Goal: Use online tool/utility: Utilize a website feature to perform a specific function

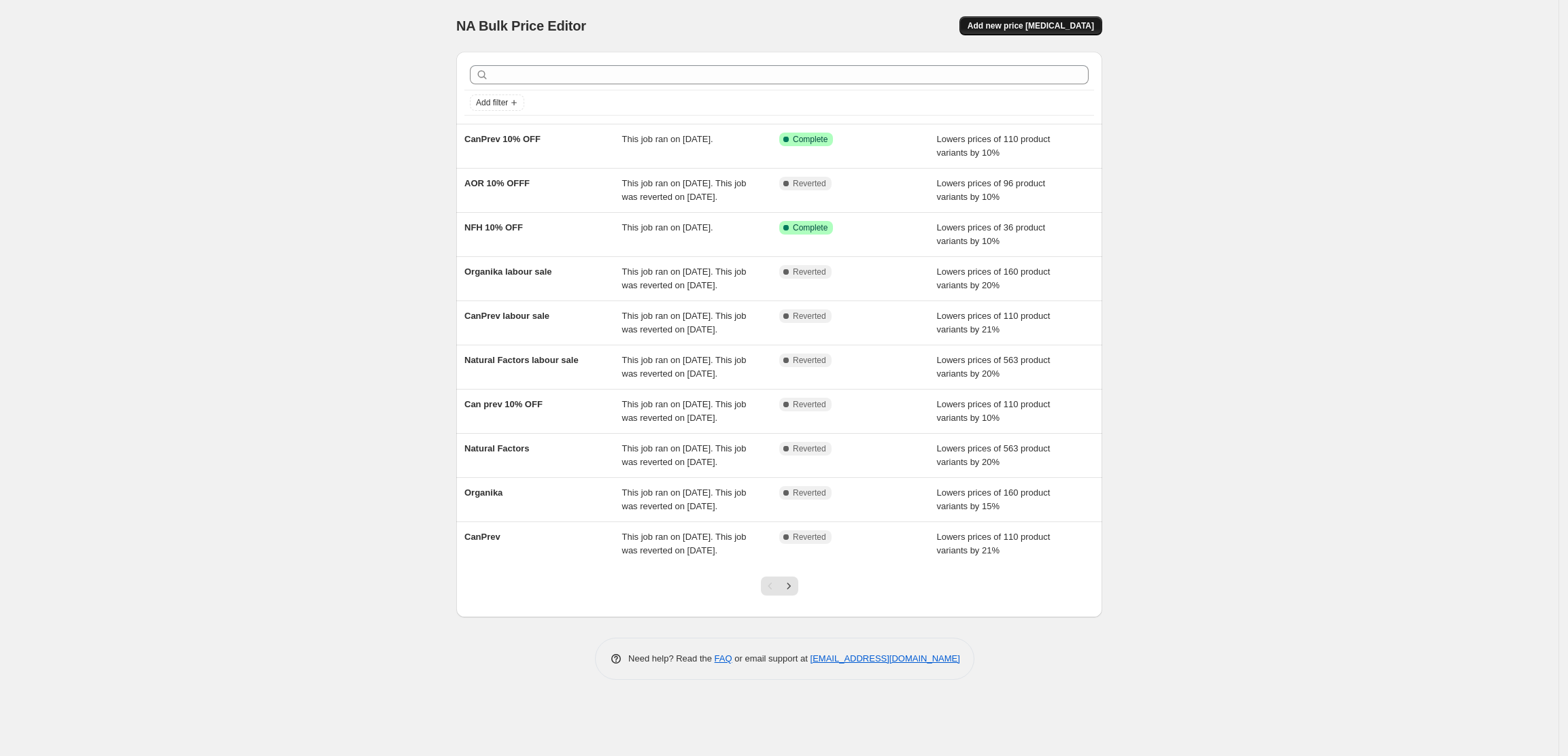
click at [1045, 28] on span "Add new price [MEDICAL_DATA]" at bounding box center [1031, 26] width 126 height 11
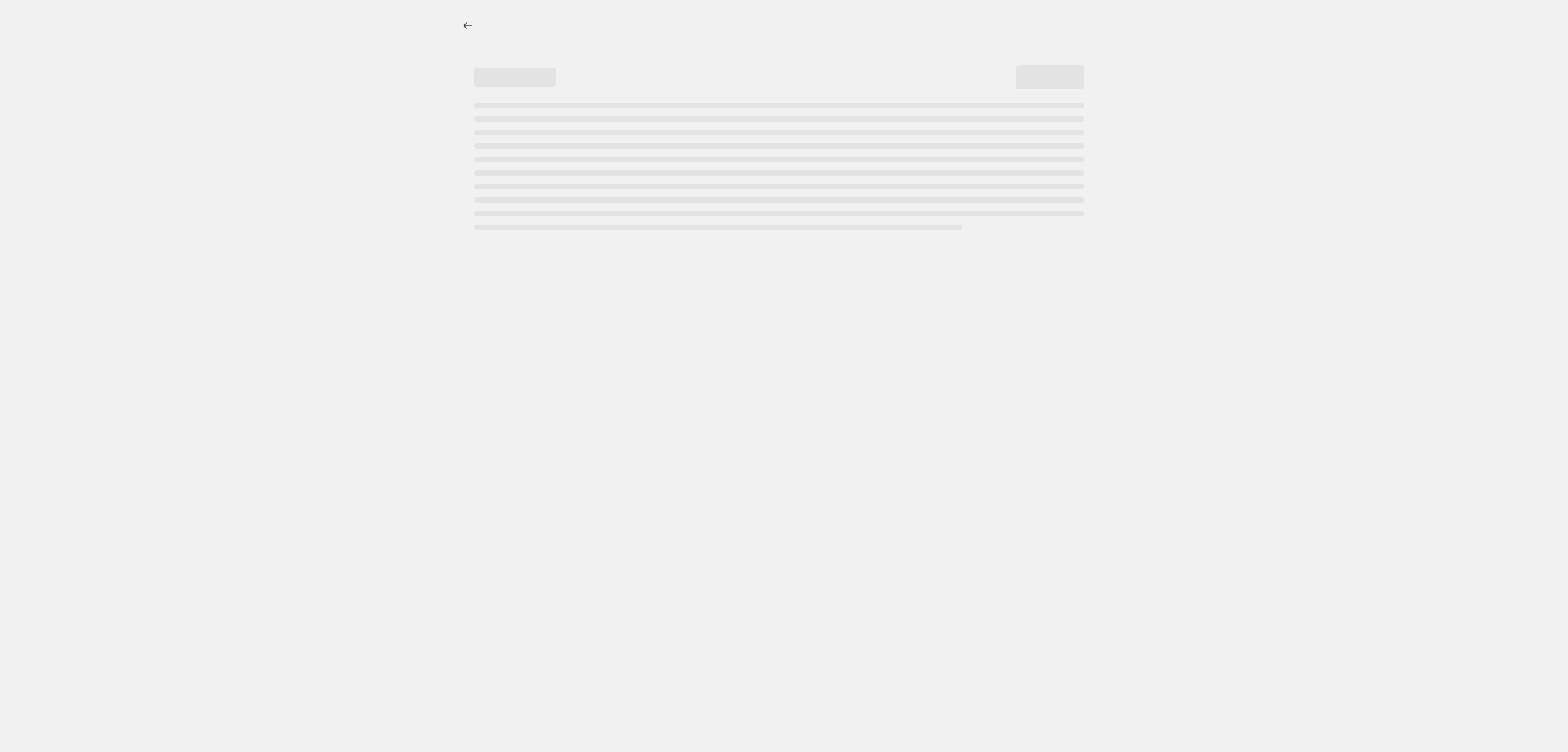
select select "percentage"
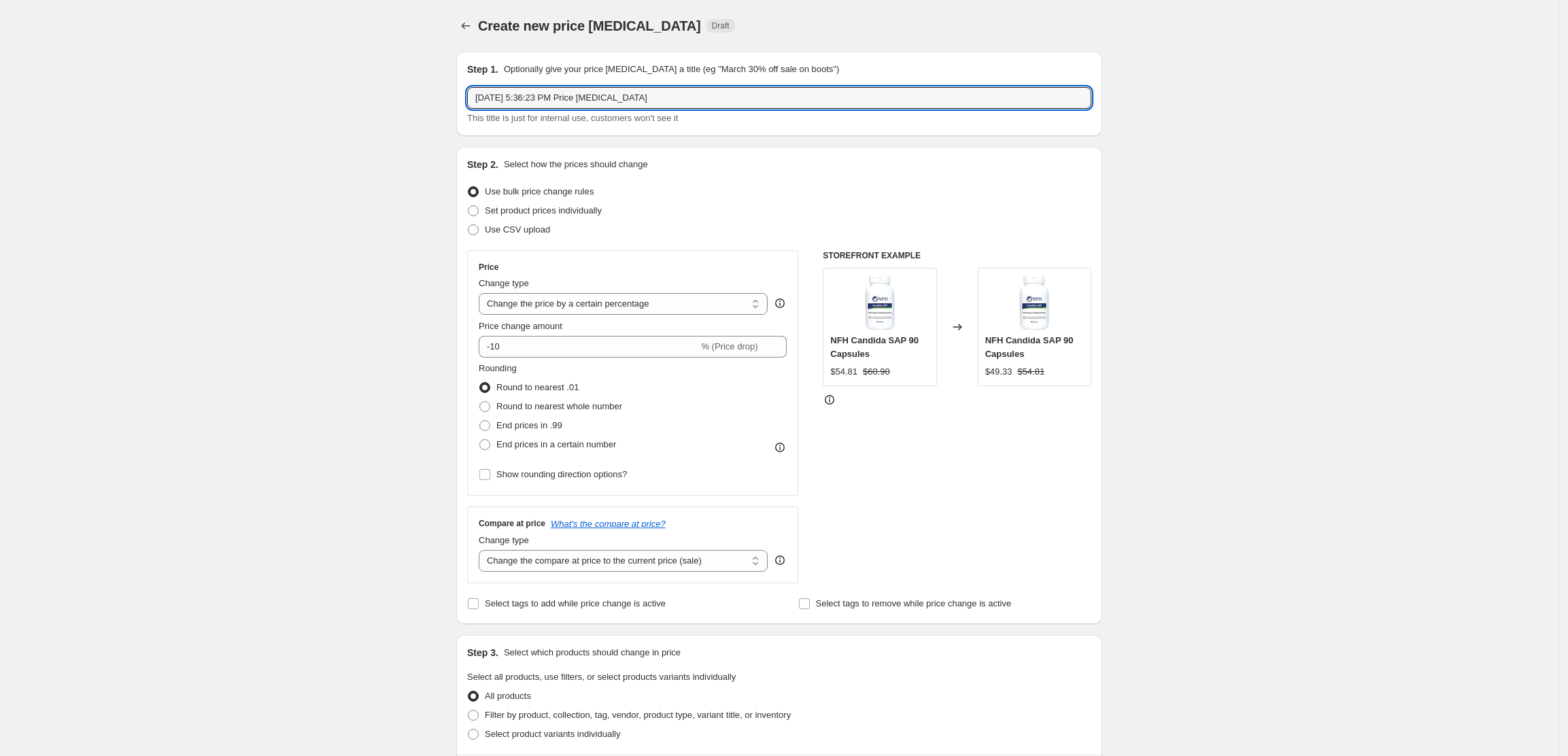
drag, startPoint x: 714, startPoint y: 98, endPoint x: 258, endPoint y: 95, distance: 456.0
click at [258, 95] on div "Create new price [MEDICAL_DATA]. This page is ready Create new price [MEDICAL_D…" at bounding box center [779, 679] width 1559 height 1359
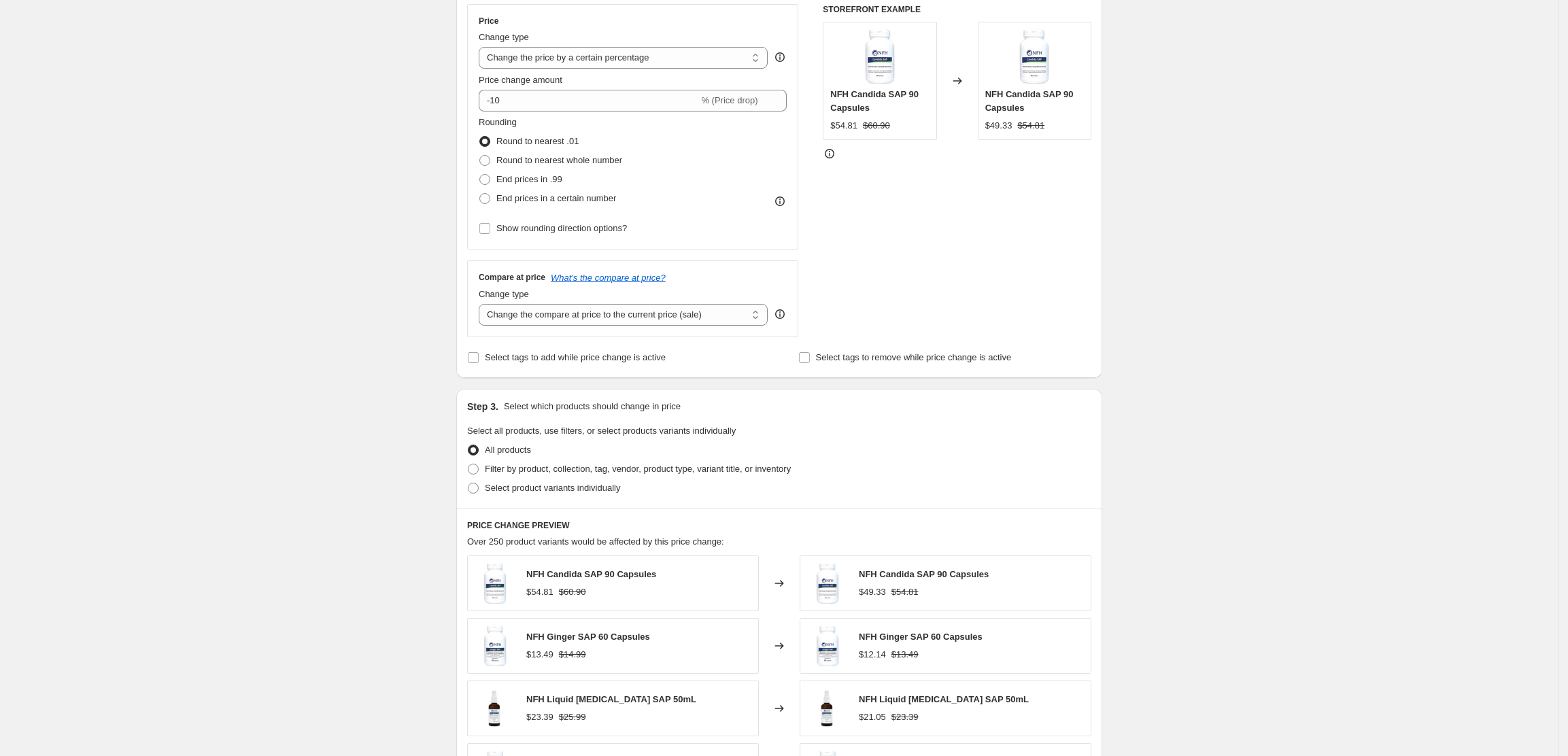
scroll to position [245, 0]
type input "AOR 10%"
click at [574, 363] on span "Select tags to add while price change is active" at bounding box center [575, 358] width 181 height 10
click at [479, 364] on input "Select tags to add while price change is active" at bounding box center [474, 359] width 11 height 11
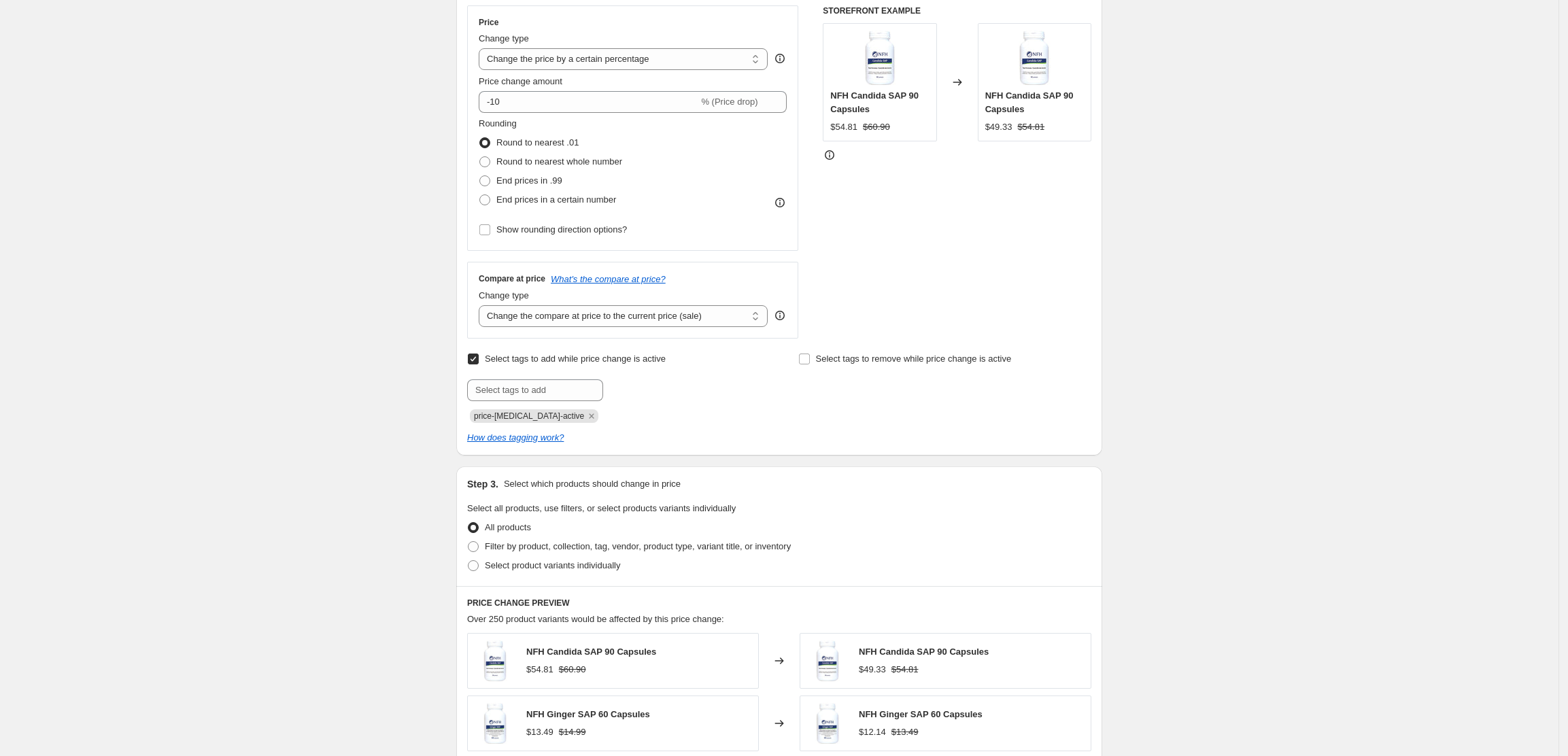
click at [574, 363] on span "Select tags to add while price change is active" at bounding box center [575, 358] width 181 height 10
click at [479, 364] on input "Select tags to add while price change is active" at bounding box center [474, 359] width 11 height 11
checkbox input "false"
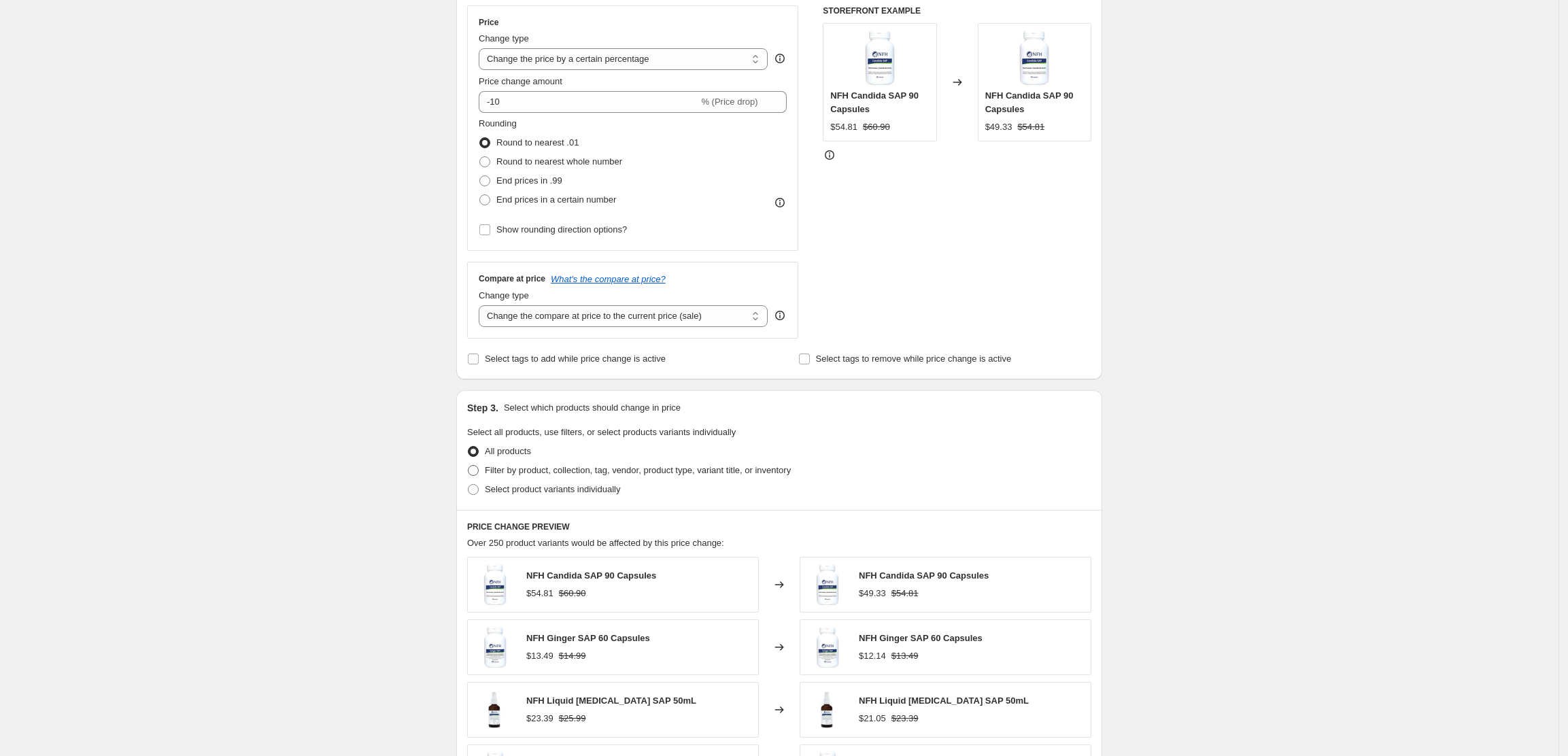
click at [532, 479] on label "Filter by product, collection, tag, vendor, product type, variant title, or inv…" at bounding box center [629, 470] width 324 height 19
click at [469, 466] on input "Filter by product, collection, tag, vendor, product type, variant title, or inv…" at bounding box center [468, 465] width 1 height 1
radio input "true"
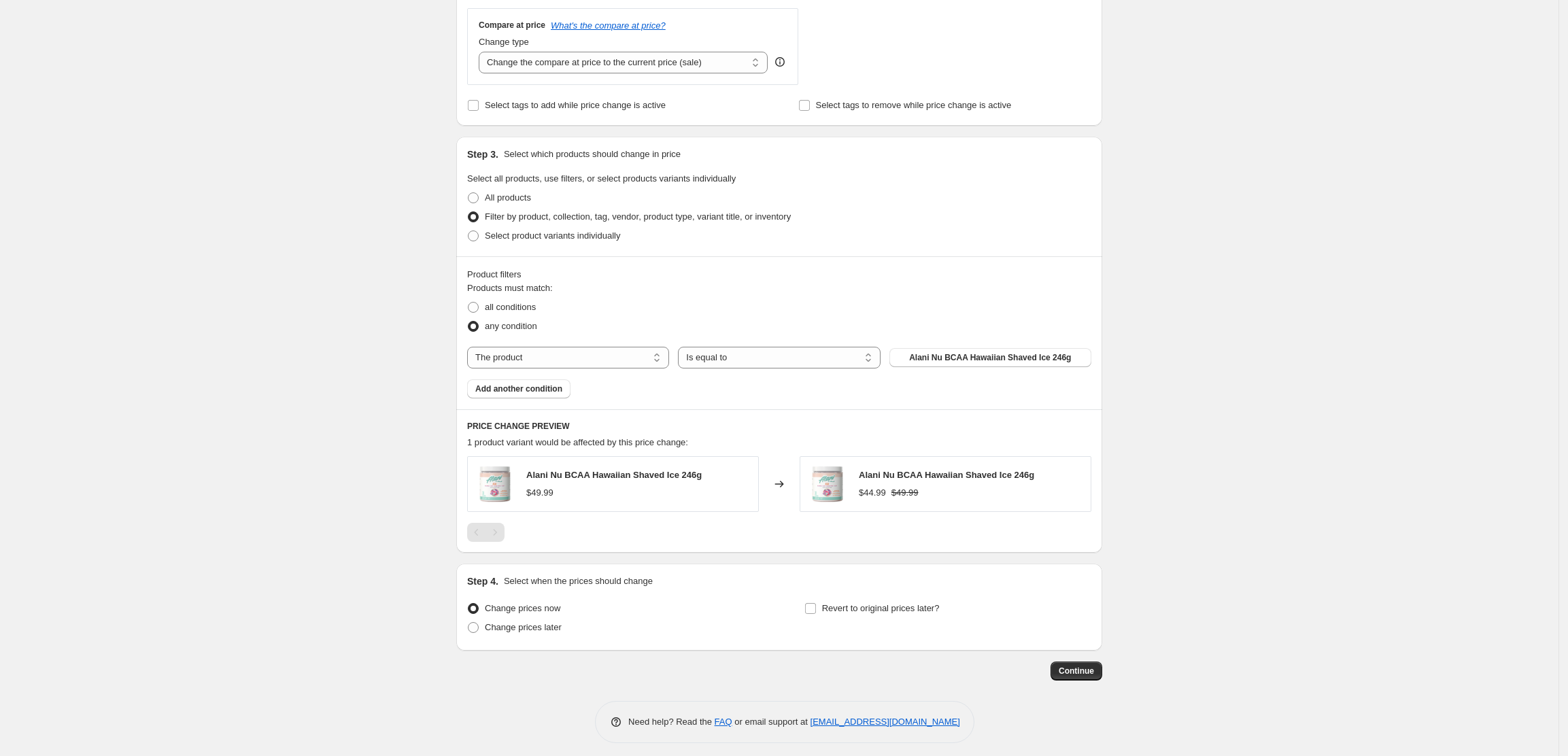
scroll to position [508, 0]
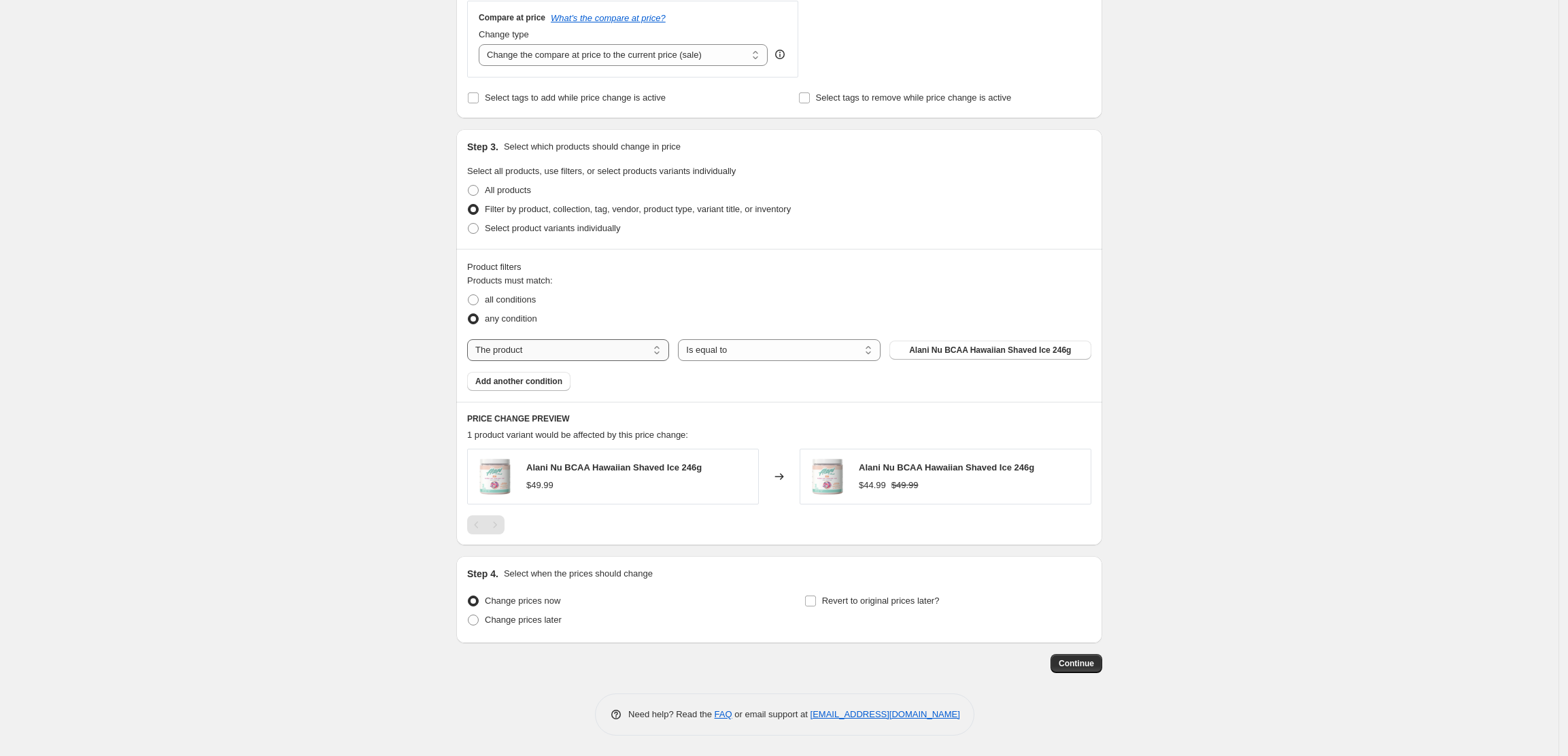
click at [580, 352] on select "The product The product's collection The product's tag The product's vendor The…" at bounding box center [568, 350] width 202 height 22
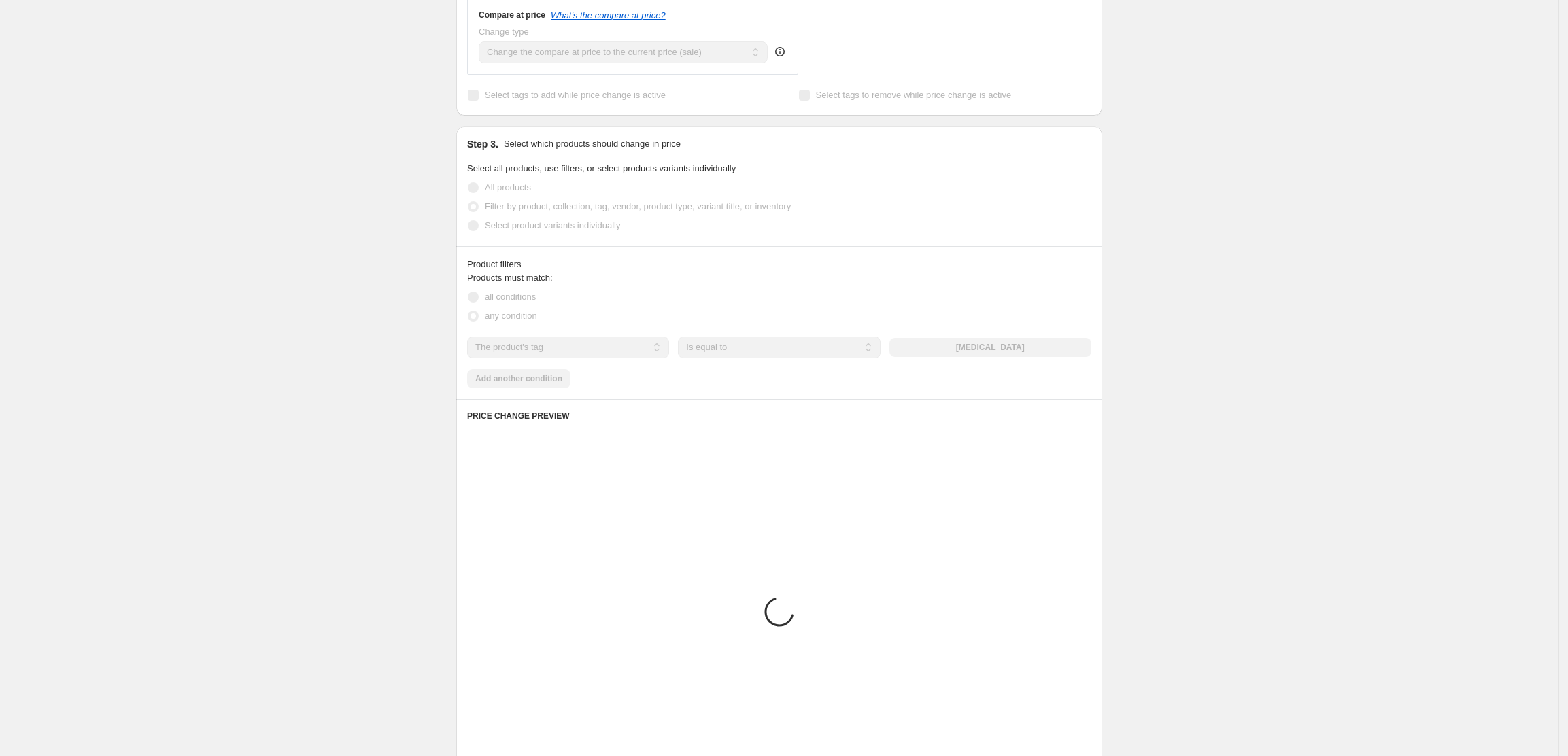
click at [753, 365] on div "Products must match: all conditions any condition The product The product's col…" at bounding box center [779, 329] width 624 height 117
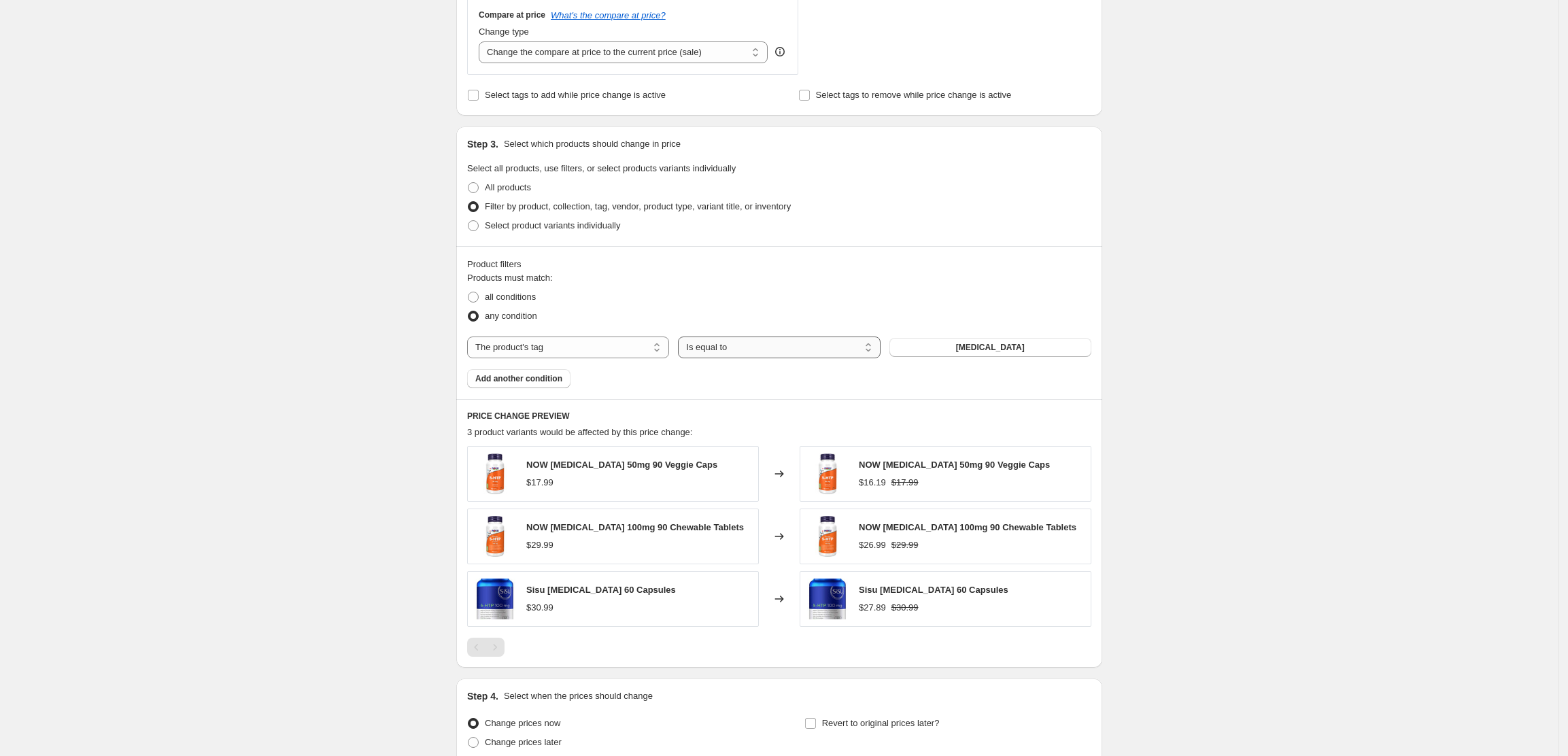
click at [753, 348] on select "Is equal to Is not equal to" at bounding box center [779, 347] width 202 height 22
click at [593, 341] on select "The product The product's collection The product's tag The product's vendor The…" at bounding box center [568, 347] width 202 height 22
select select "vendor"
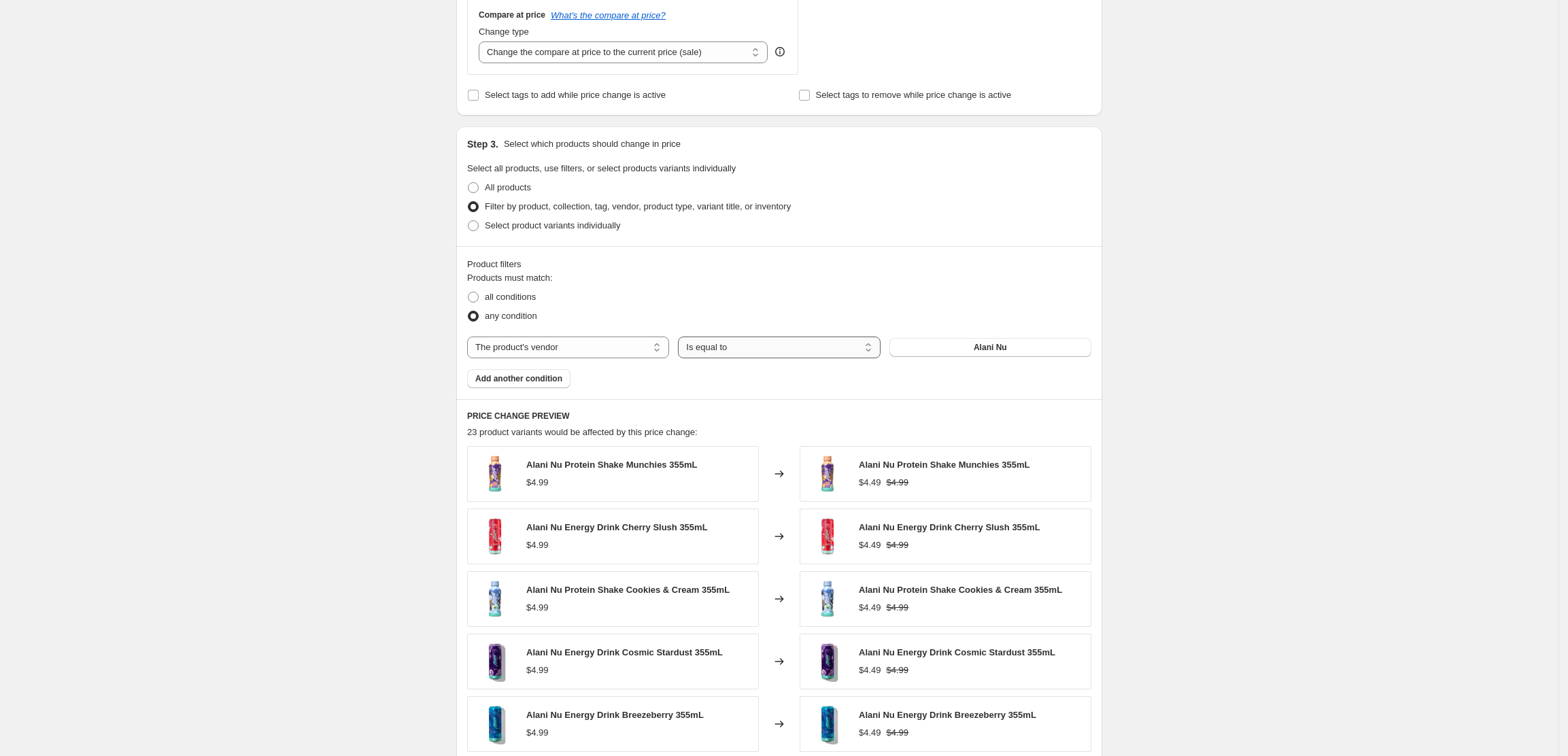
click at [804, 342] on select "Is equal to Is not equal to" at bounding box center [779, 347] width 202 height 22
click at [969, 344] on button "Alani Nu" at bounding box center [991, 347] width 202 height 19
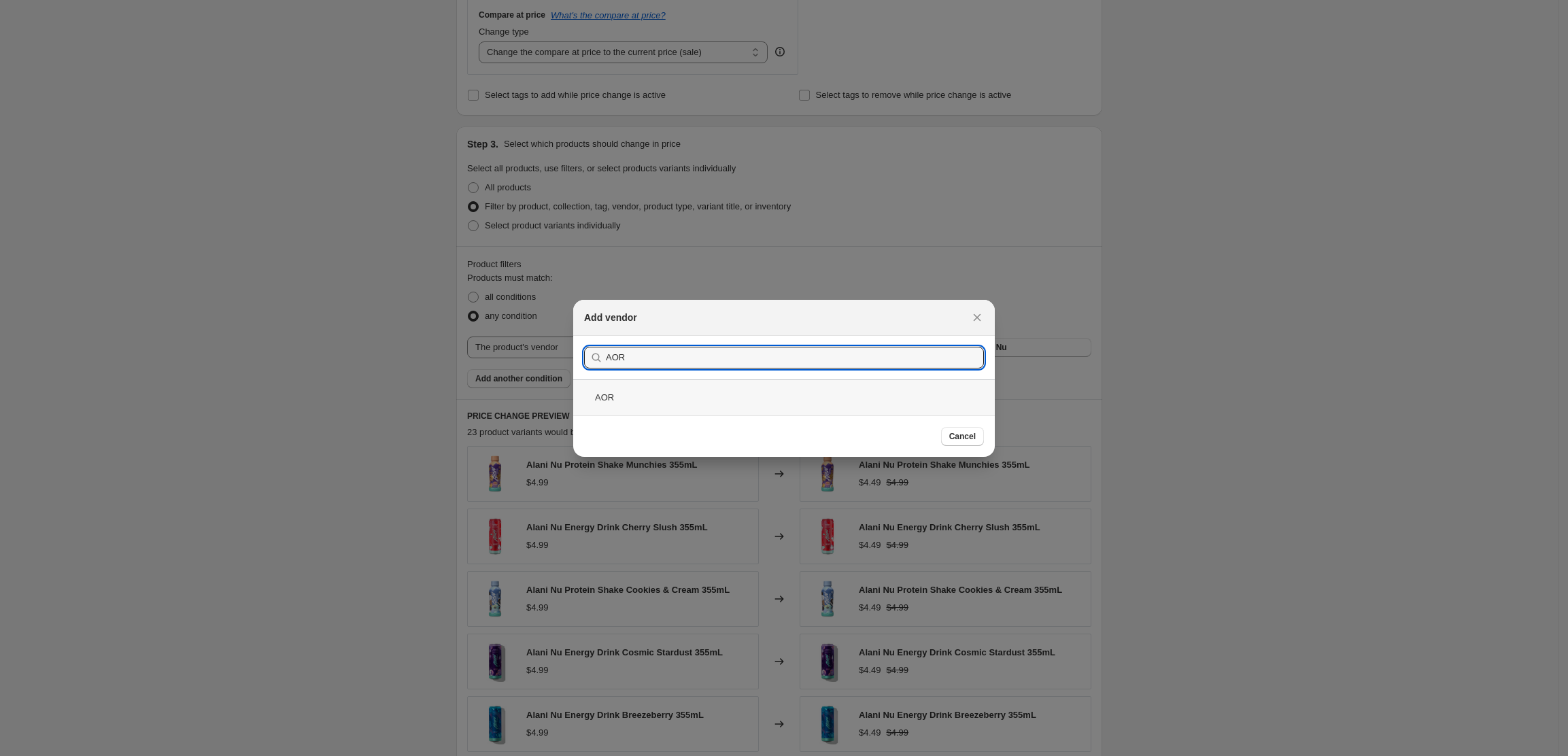
type input "AOR"
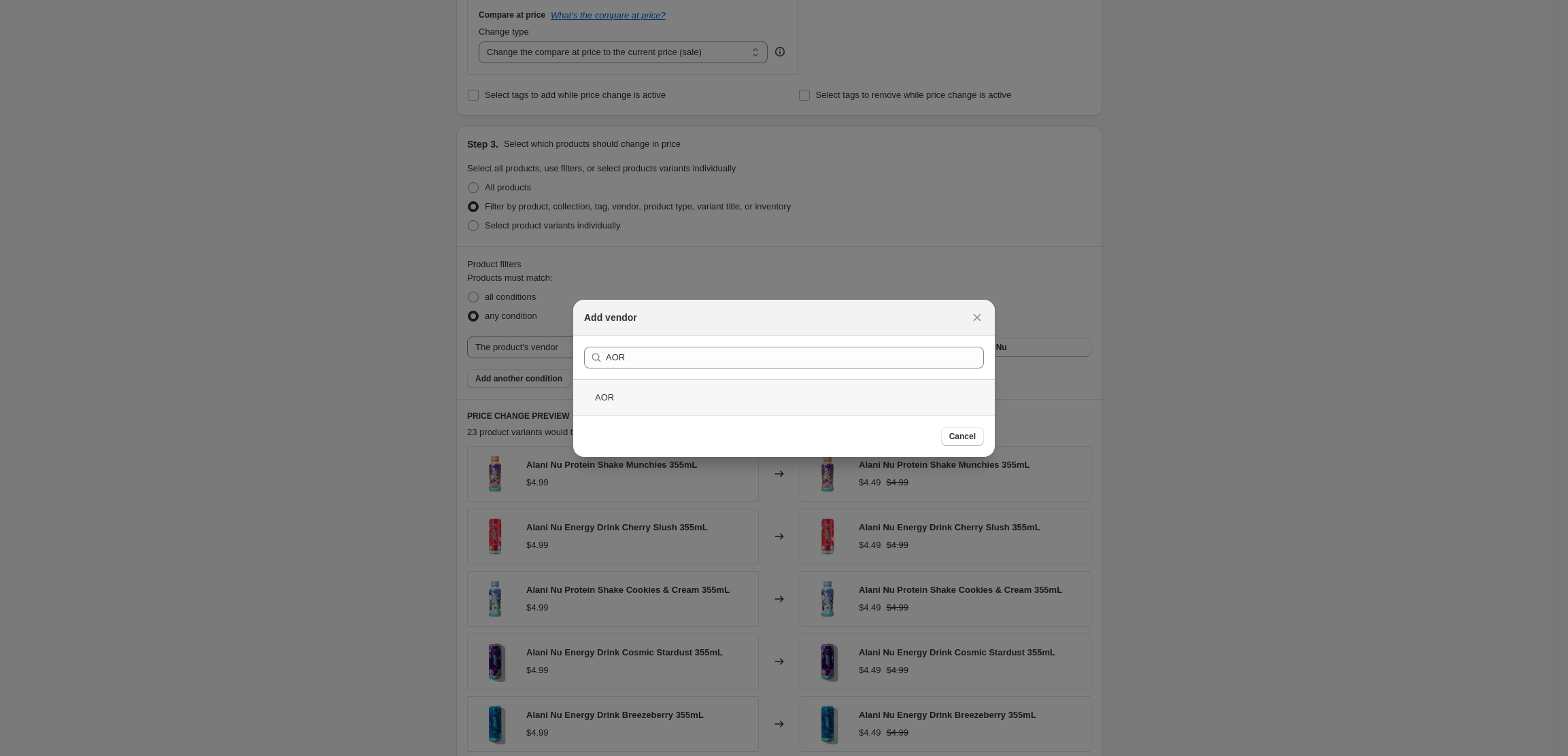
click at [653, 390] on div "AOR" at bounding box center [784, 397] width 422 height 36
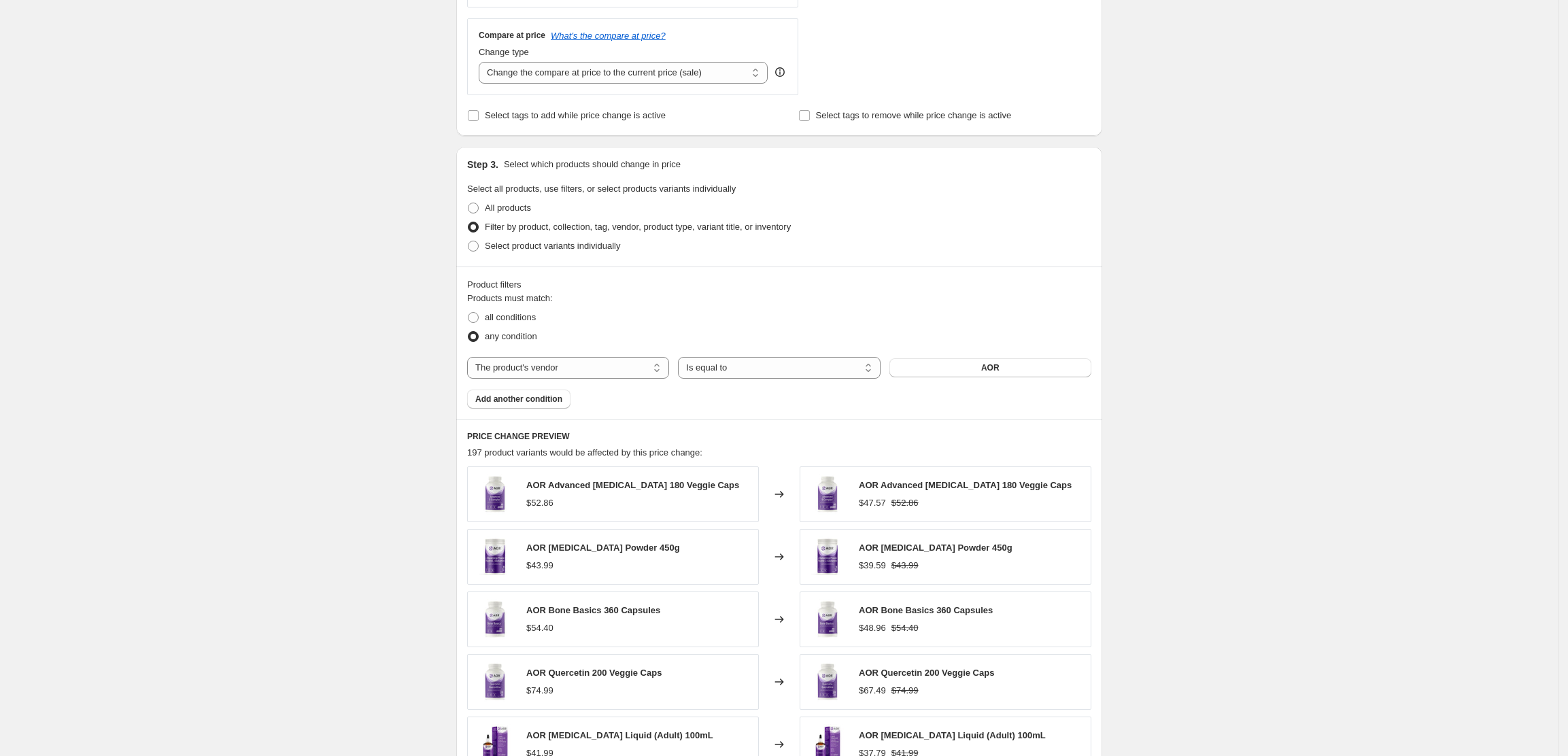
scroll to position [760, 0]
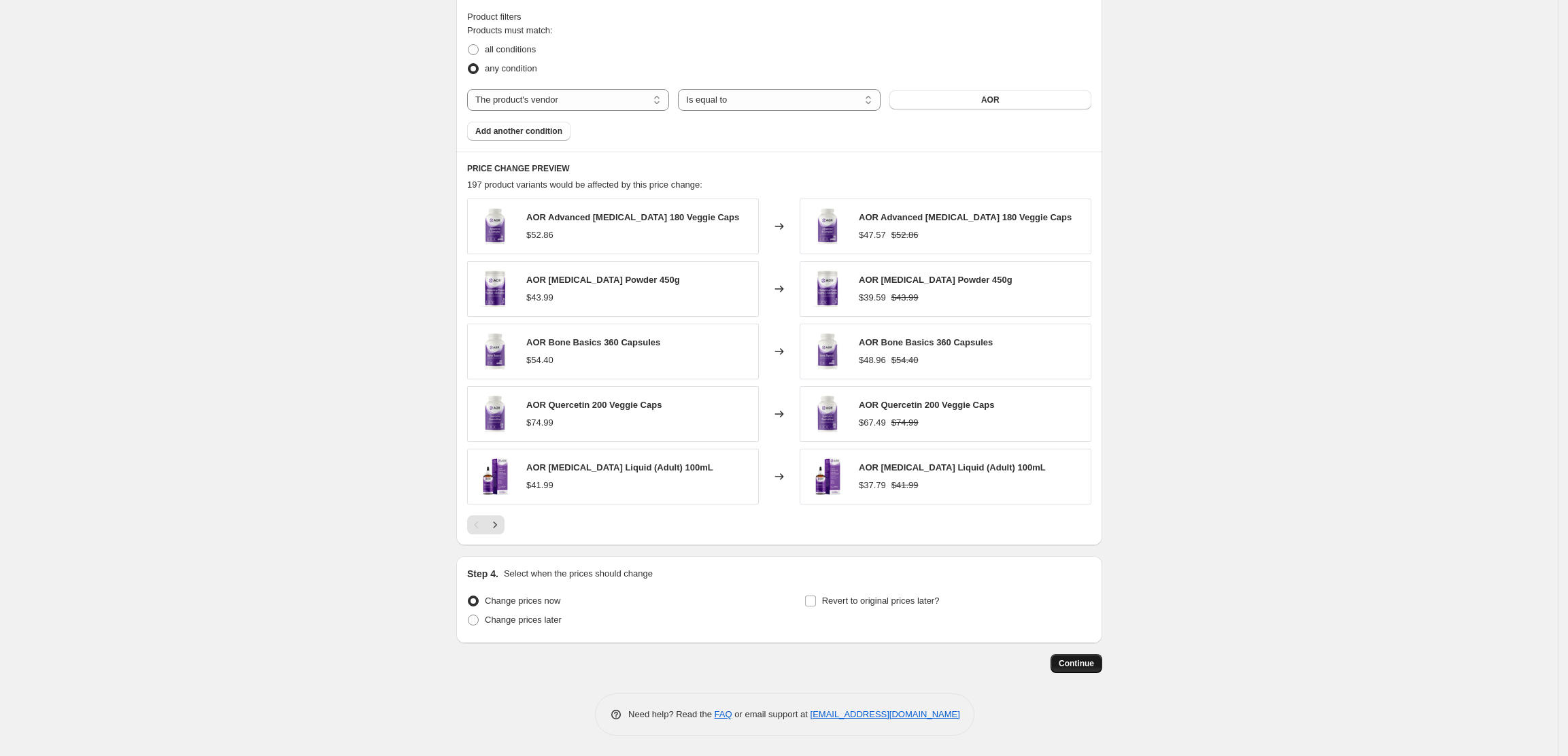
click at [1084, 662] on span "Continue" at bounding box center [1077, 663] width 36 height 11
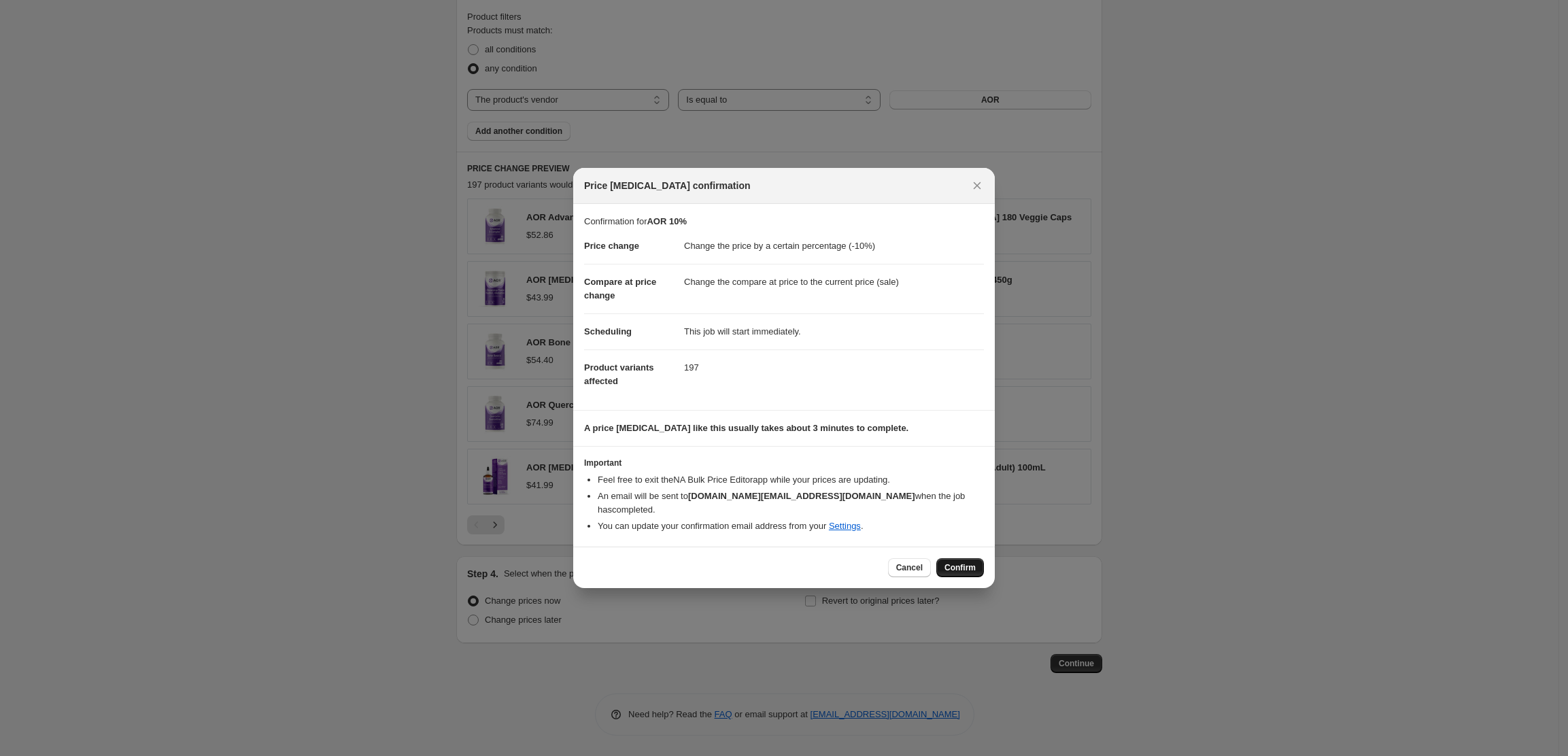
click at [972, 563] on span "Confirm" at bounding box center [960, 568] width 31 height 11
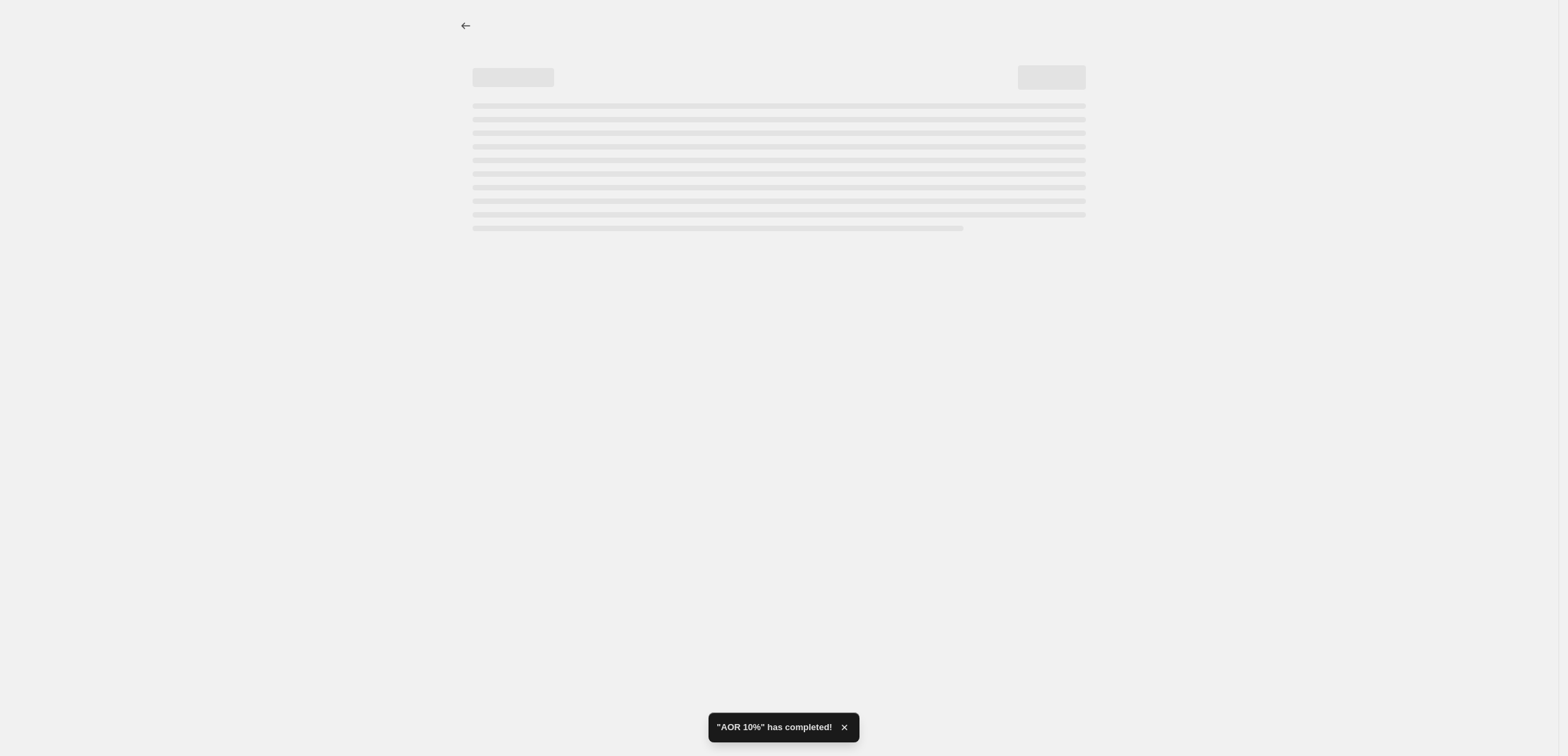
select select "percentage"
select select "vendor"
